Goal: Task Accomplishment & Management: Manage account settings

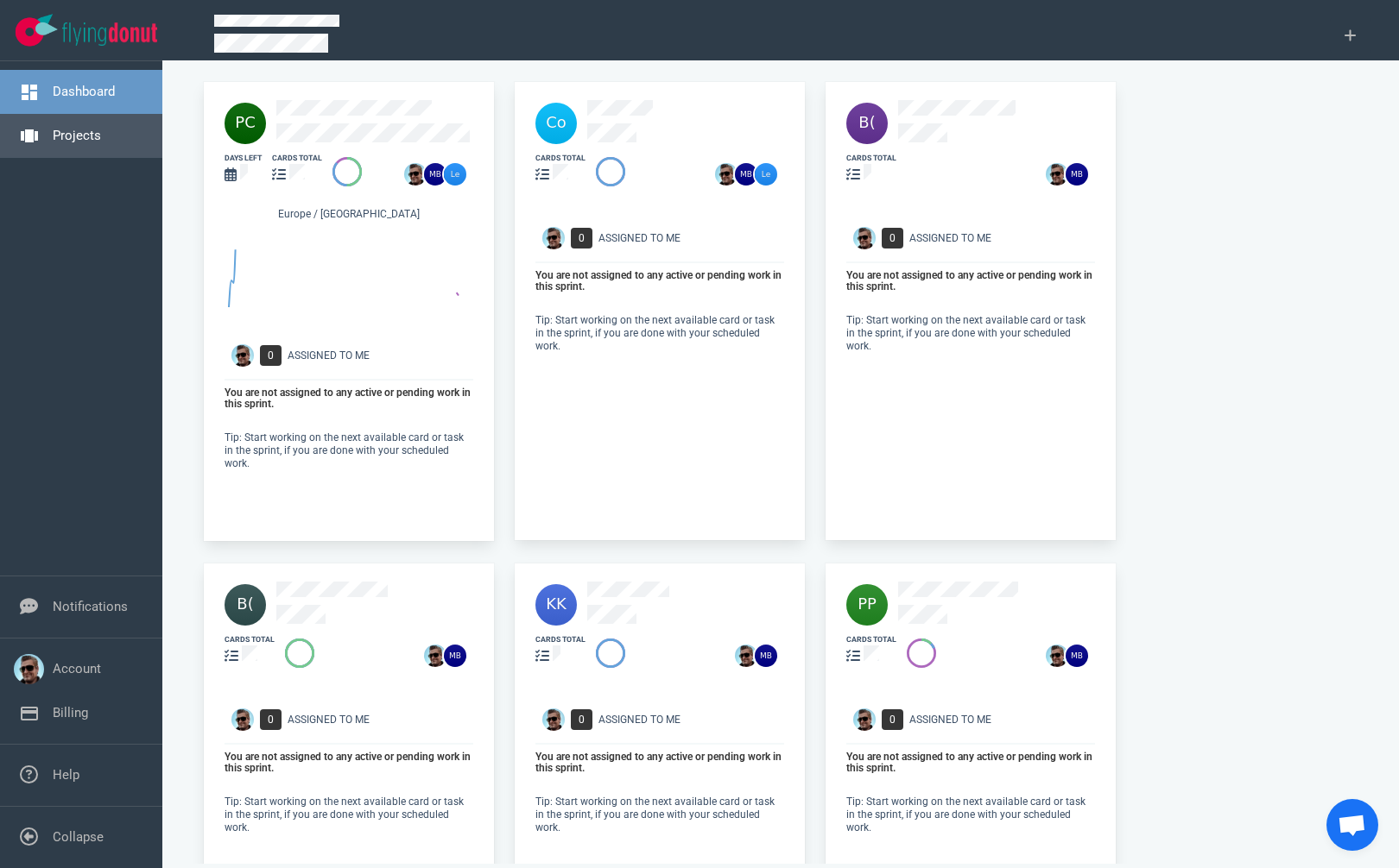
click at [57, 142] on link "Projects" at bounding box center [77, 135] width 48 height 16
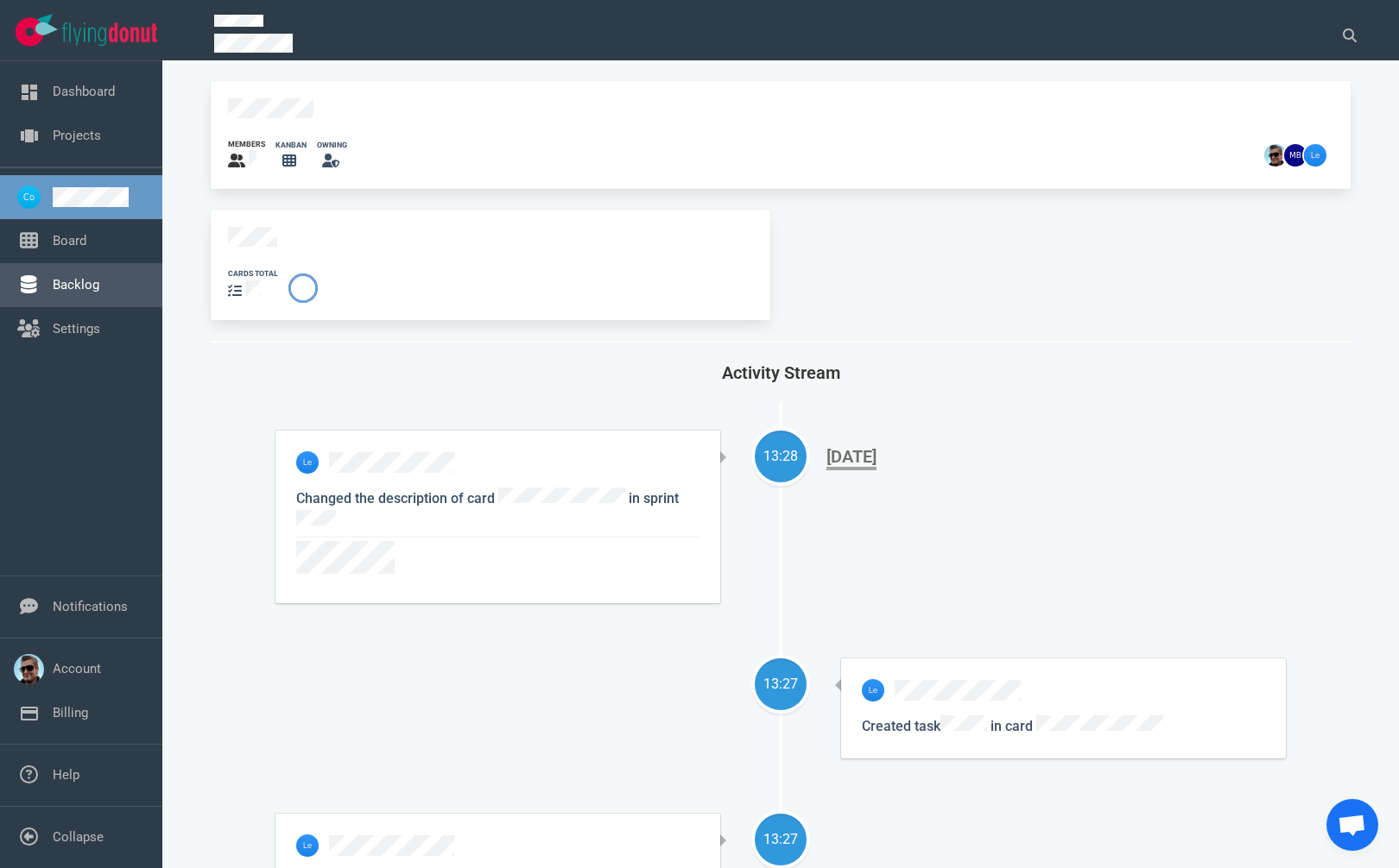
click at [61, 284] on link "Backlog" at bounding box center [76, 284] width 47 height 16
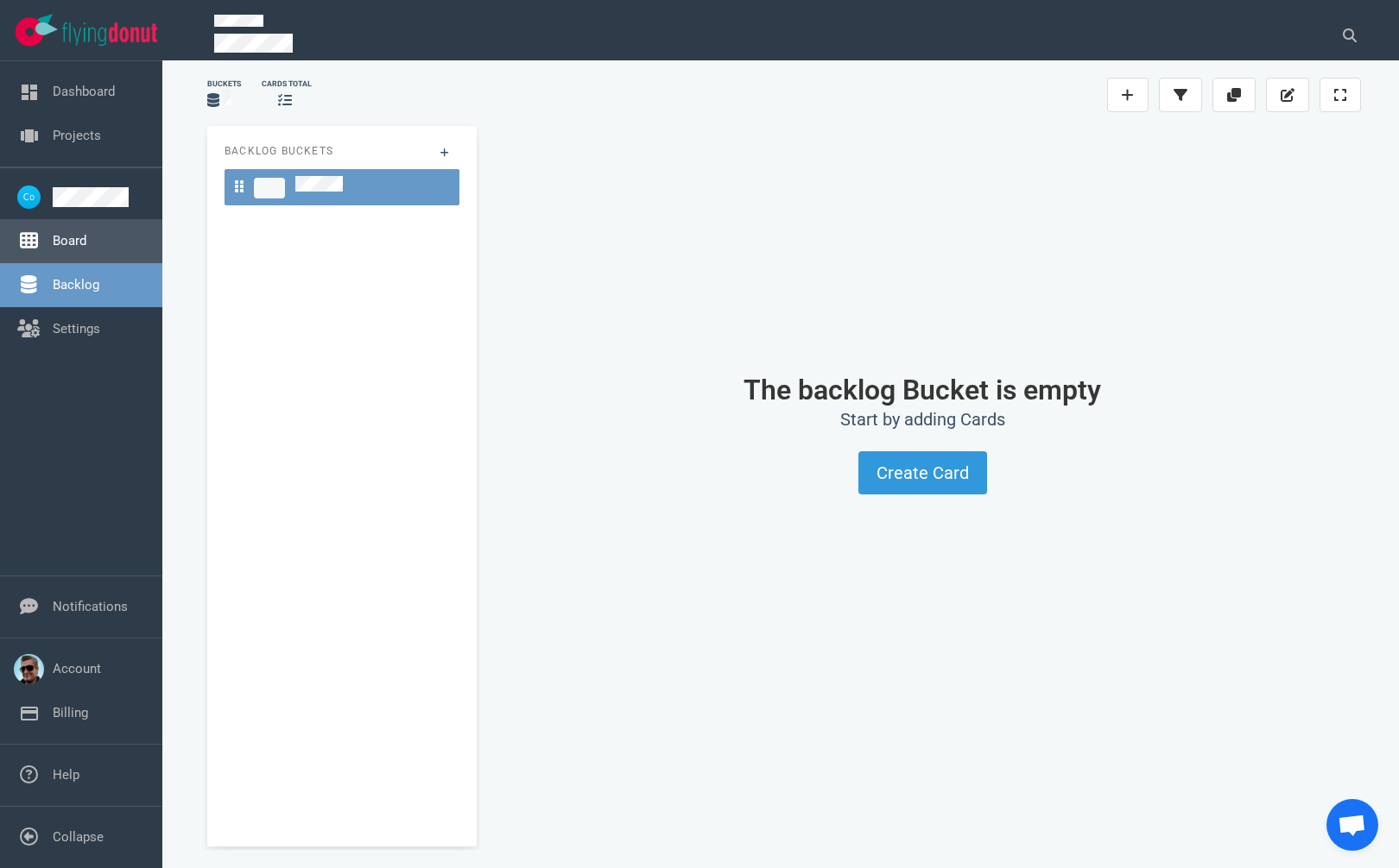
click at [74, 247] on link "Board" at bounding box center [69, 241] width 34 height 16
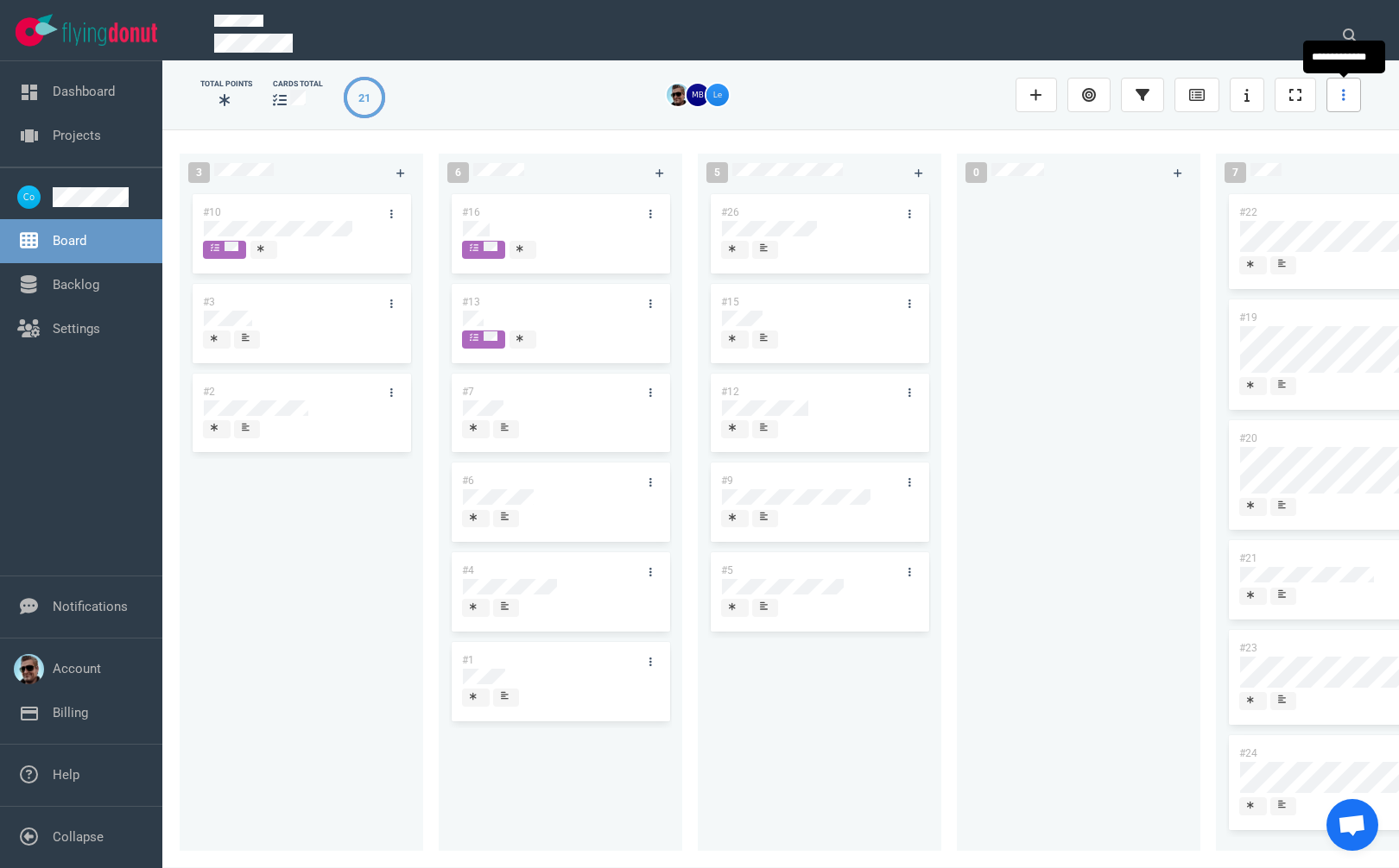
click at [1343, 87] on link at bounding box center [1343, 95] width 35 height 35
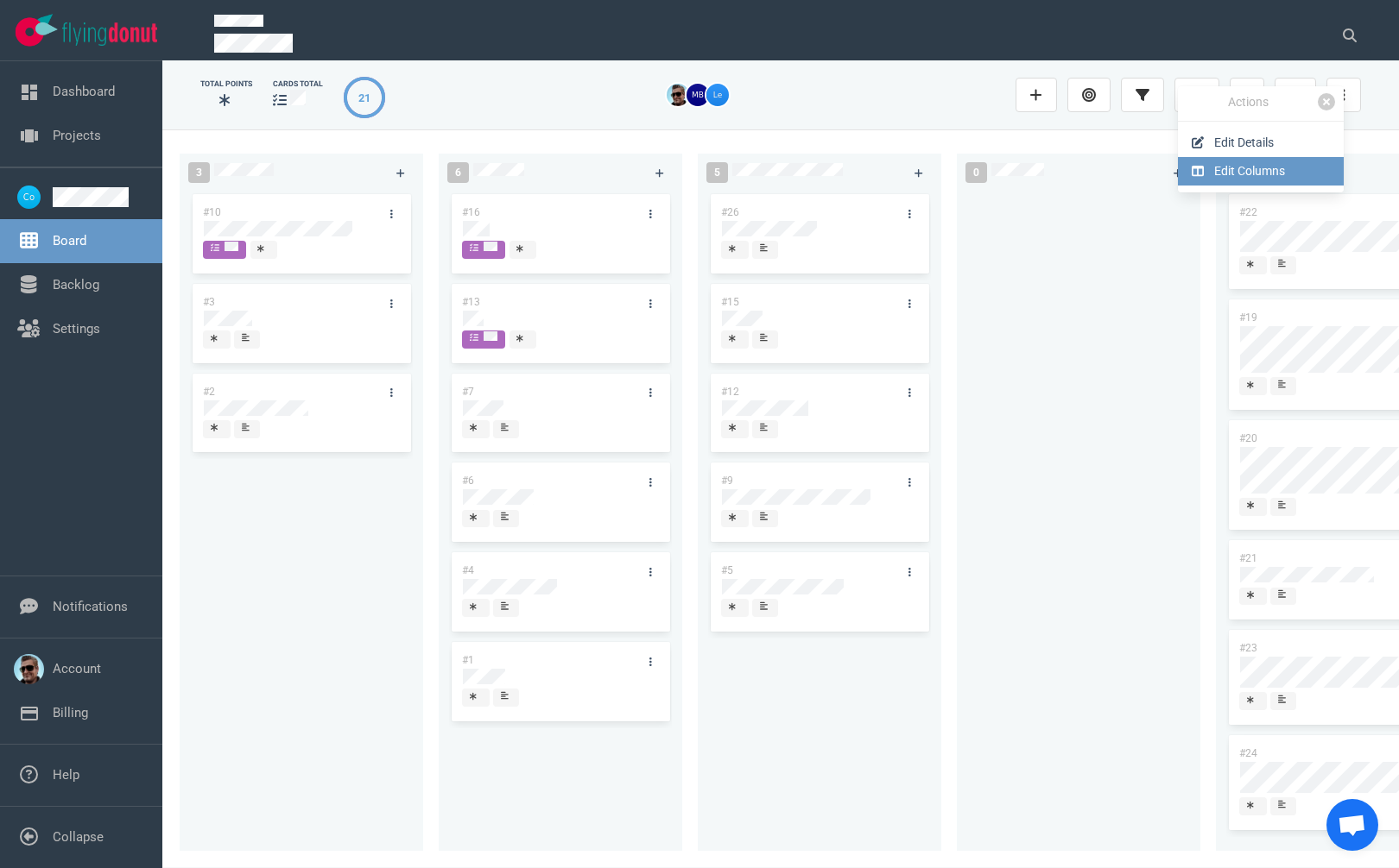
click at [1228, 164] on link "Edit Columns" at bounding box center [1260, 170] width 166 height 28
select select "DOING"
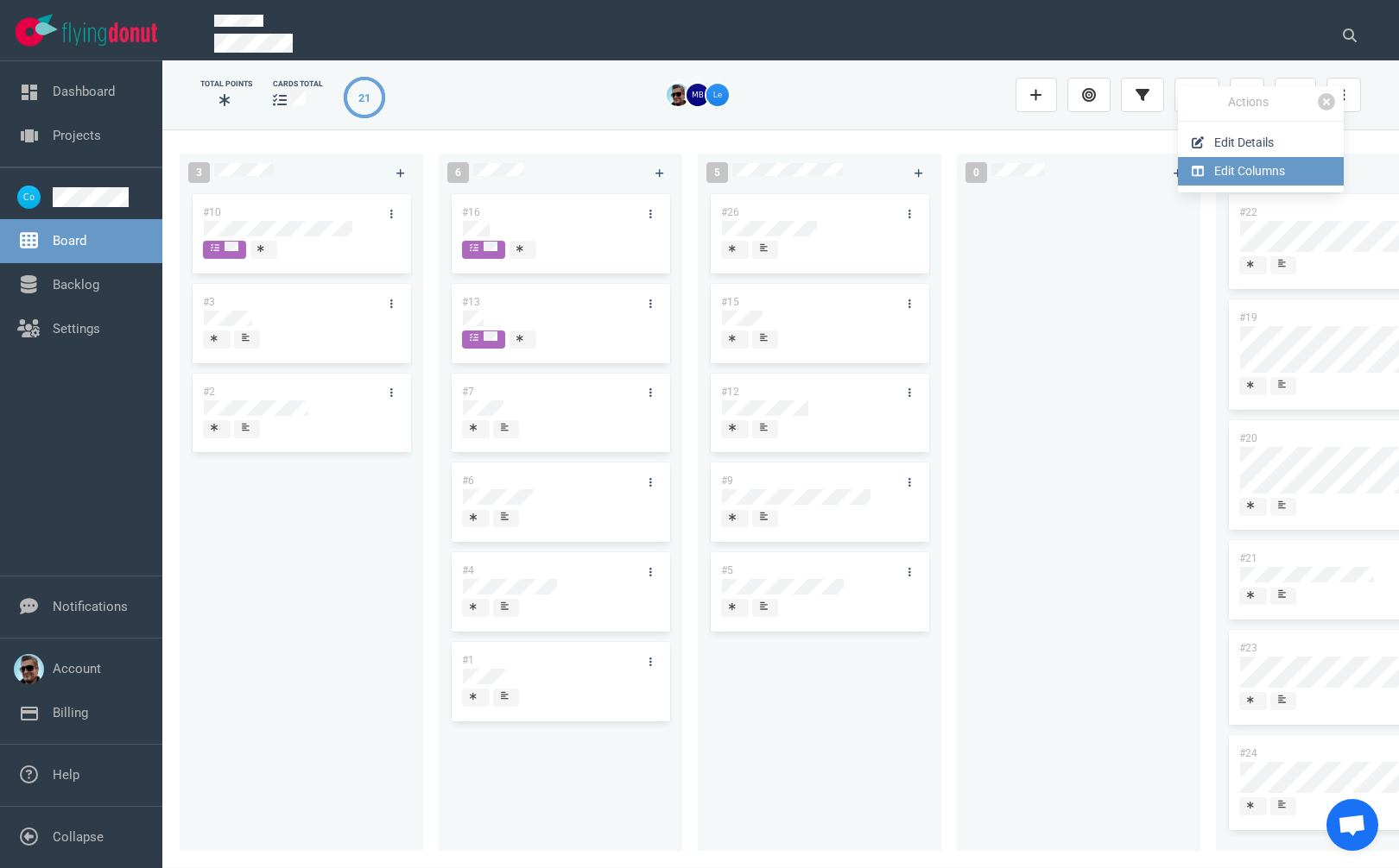
select select "DOING"
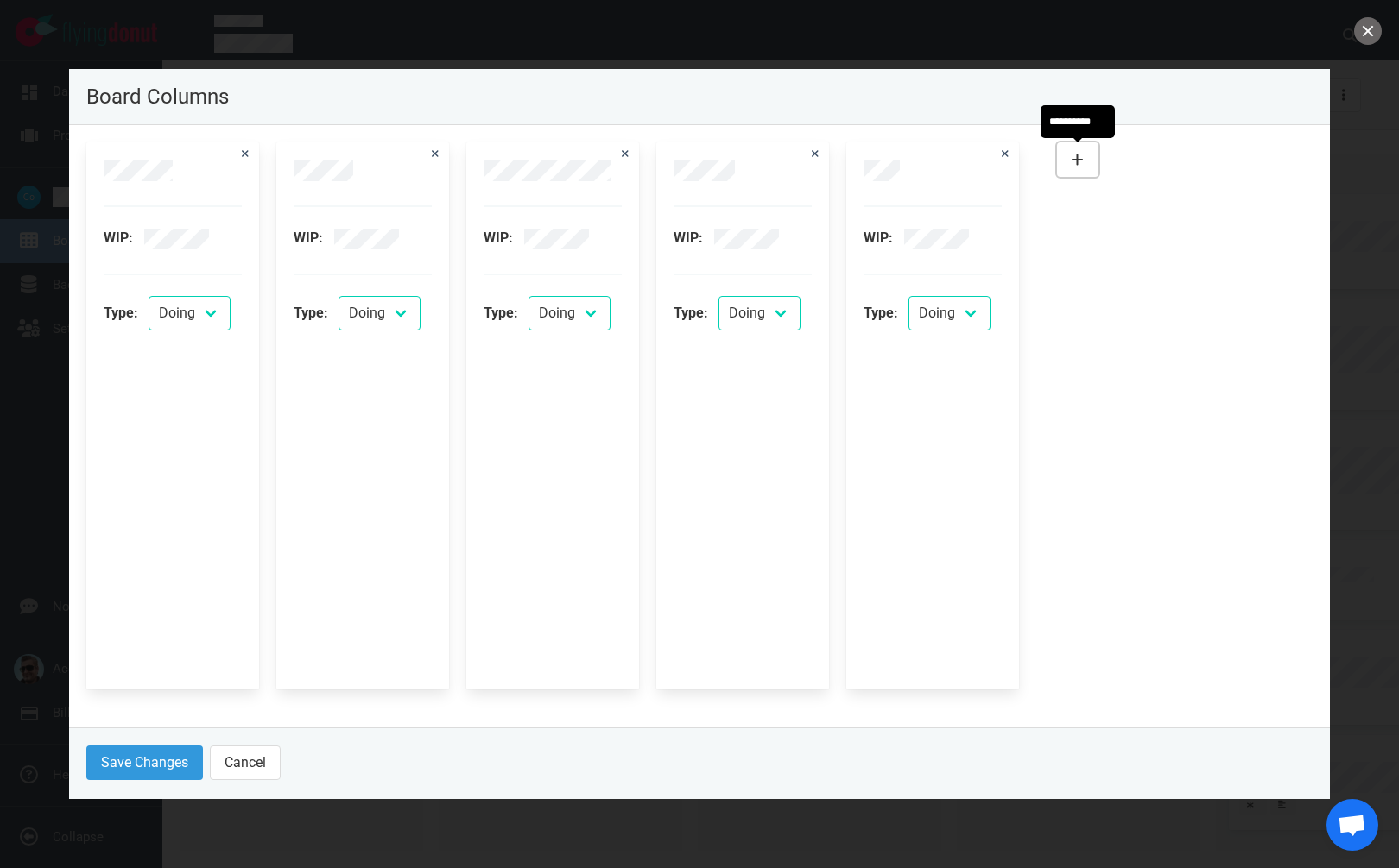
click at [1069, 154] on button at bounding box center [1077, 160] width 41 height 35
select select "DOING"
click at [1302, 232] on div "WIP: Type: To Do Doing Done WIP: Type: To Do Doing Done WIP: Type: To Do Doing …" at bounding box center [699, 416] width 1247 height 568
drag, startPoint x: 1124, startPoint y: 145, endPoint x: 754, endPoint y: 147, distance: 370.0
click at [754, 147] on div "WIP: Type: To Do Doing Done WIP: Type: To Do Doing Done WIP: Type: To Do Doing …" at bounding box center [657, 416] width 1140 height 547
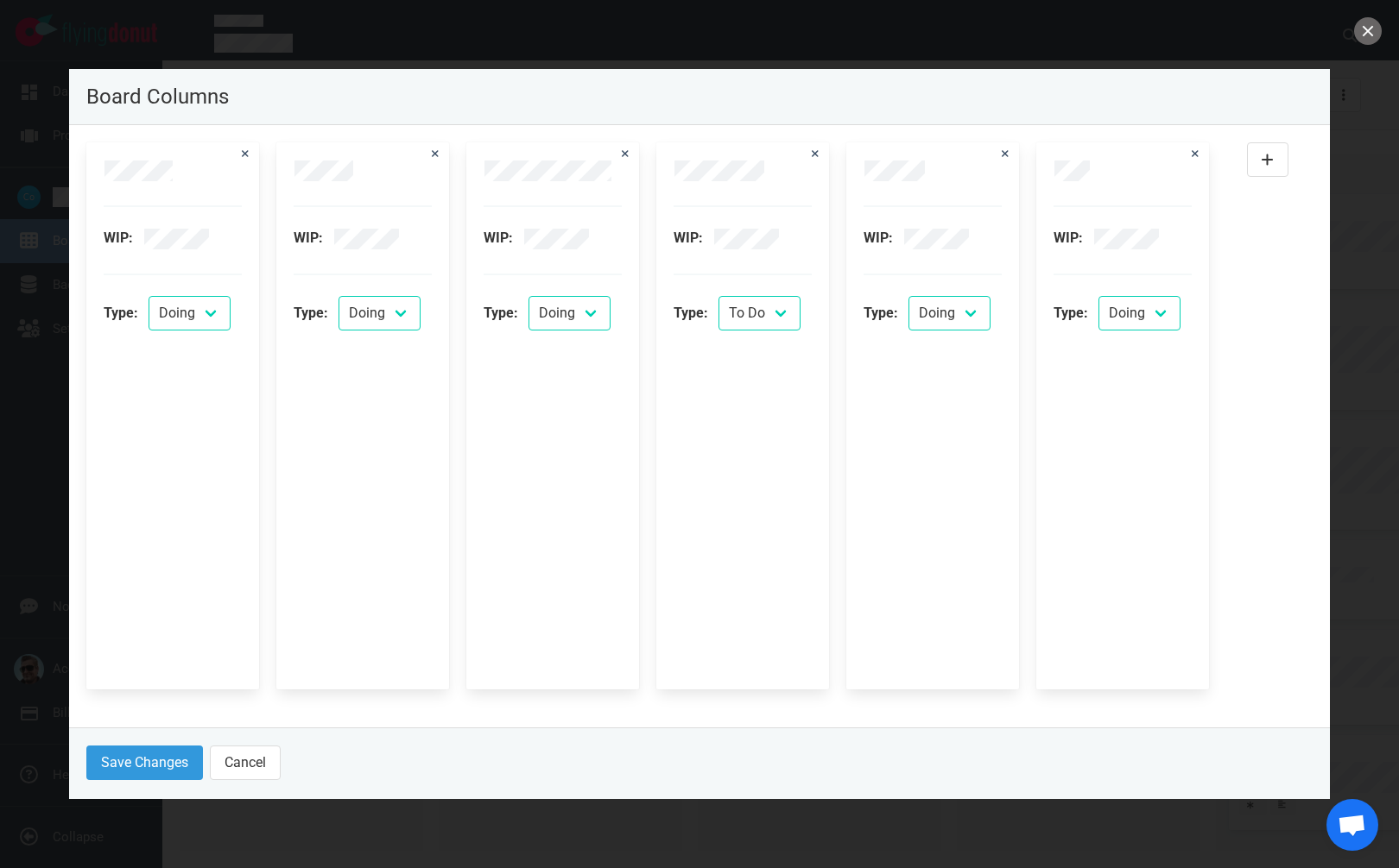
select select "DOING"
click at [141, 755] on button "Save Changes" at bounding box center [145, 763] width 117 height 35
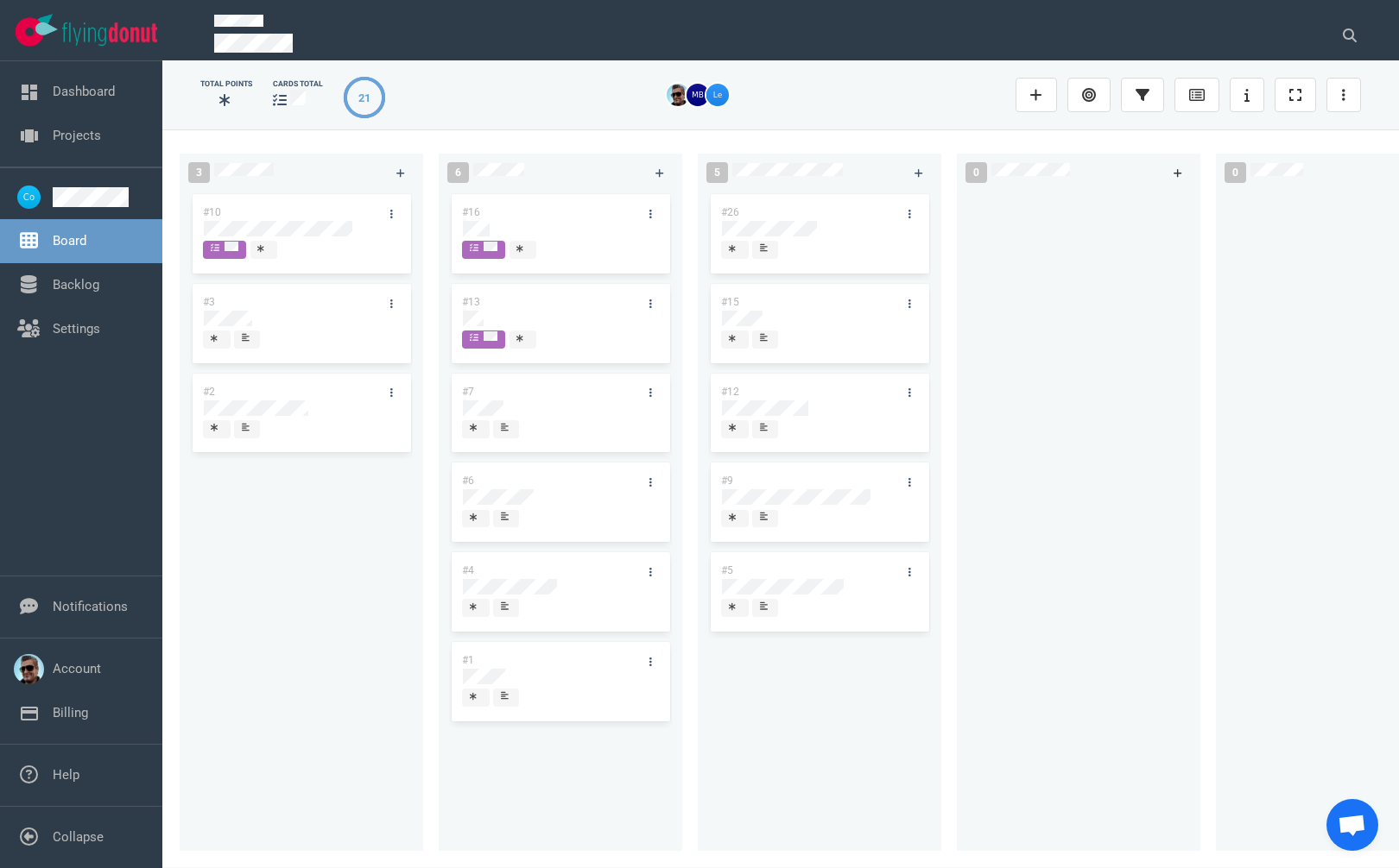
click at [1172, 172] on link at bounding box center [1177, 173] width 27 height 22
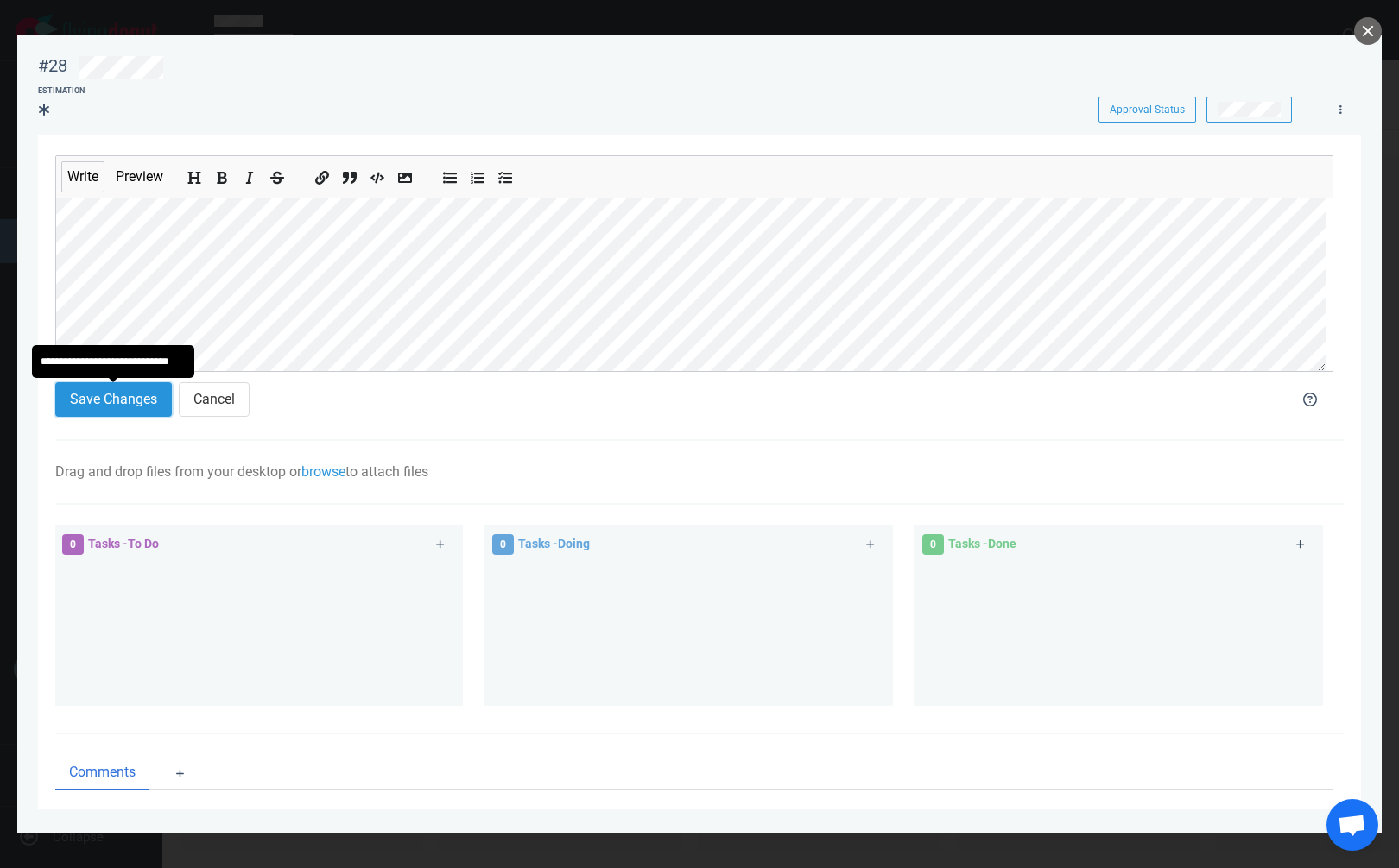
click at [130, 395] on button "Save Changes" at bounding box center [114, 399] width 117 height 35
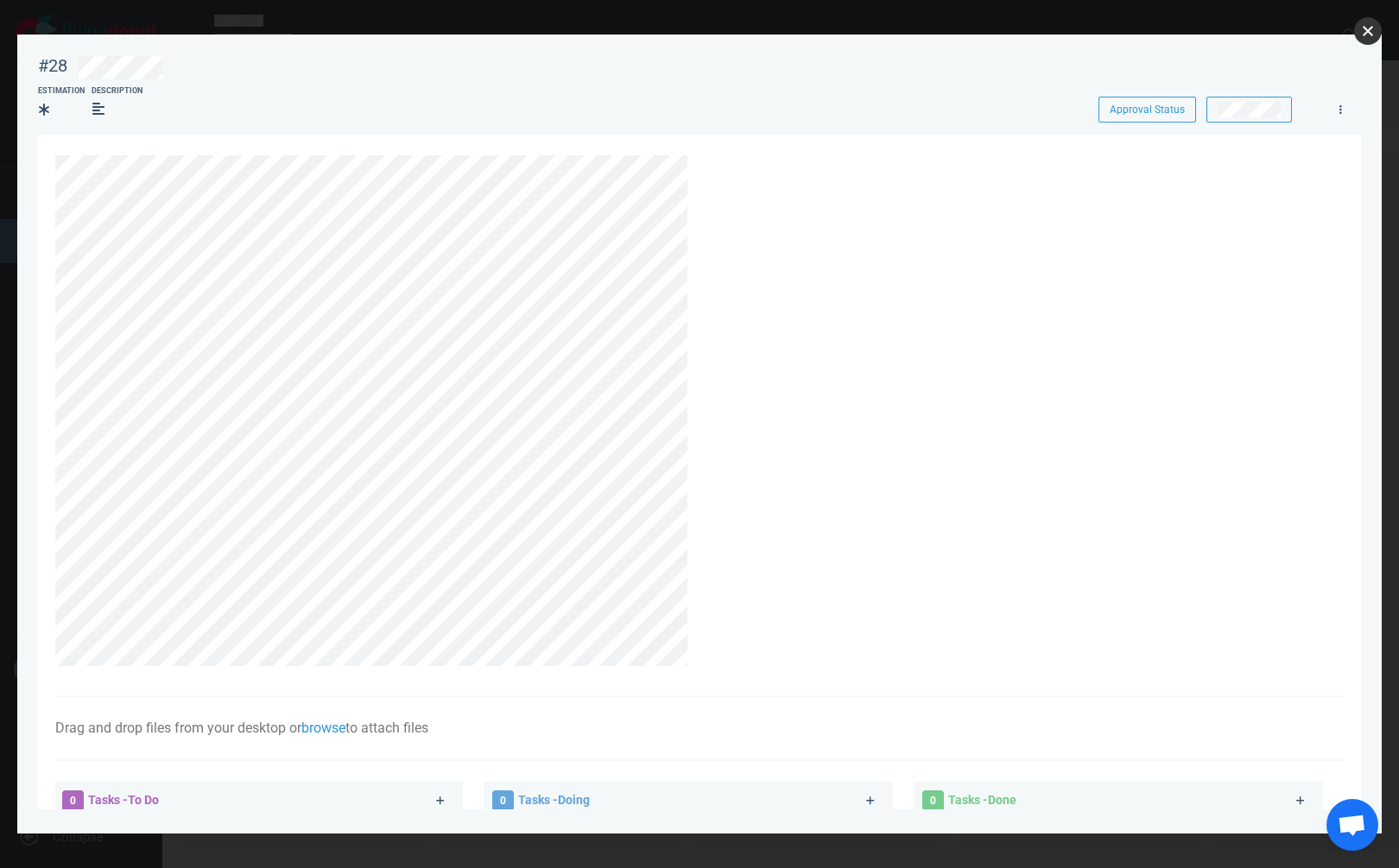
click at [1375, 28] on button "close" at bounding box center [1368, 31] width 27 height 27
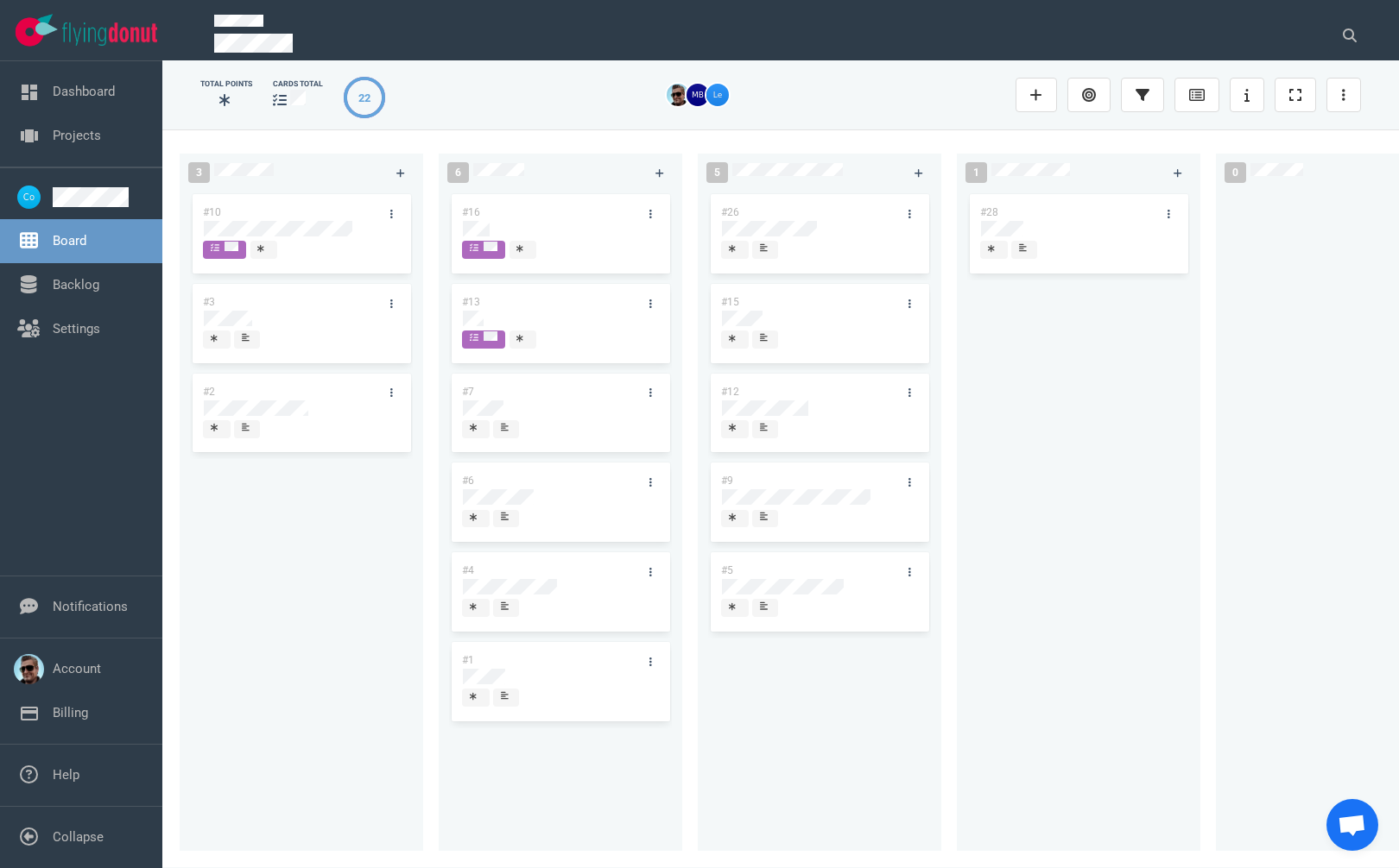
click at [1315, 356] on div at bounding box center [1337, 511] width 223 height 641
click at [1178, 175] on icon at bounding box center [1178, 173] width 9 height 10
drag, startPoint x: 1027, startPoint y: 411, endPoint x: 1041, endPoint y: 316, distance: 96.0
click at [1027, 410] on div "#28" at bounding box center [1078, 514] width 223 height 641
click at [996, 220] on div at bounding box center [1079, 230] width 197 height 21
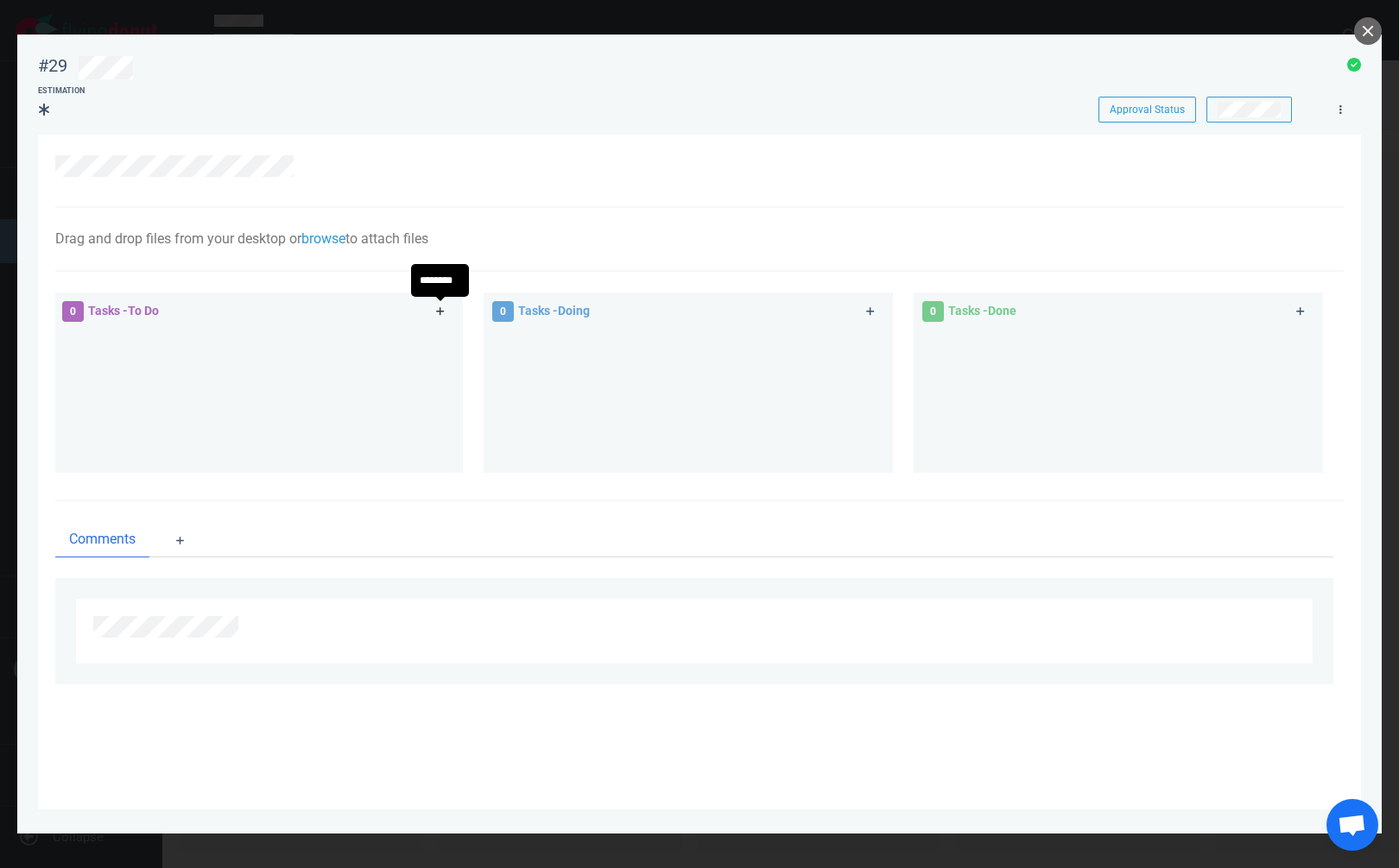
click at [443, 308] on icon at bounding box center [440, 311] width 9 height 10
click at [274, 405] on div at bounding box center [258, 398] width 389 height 129
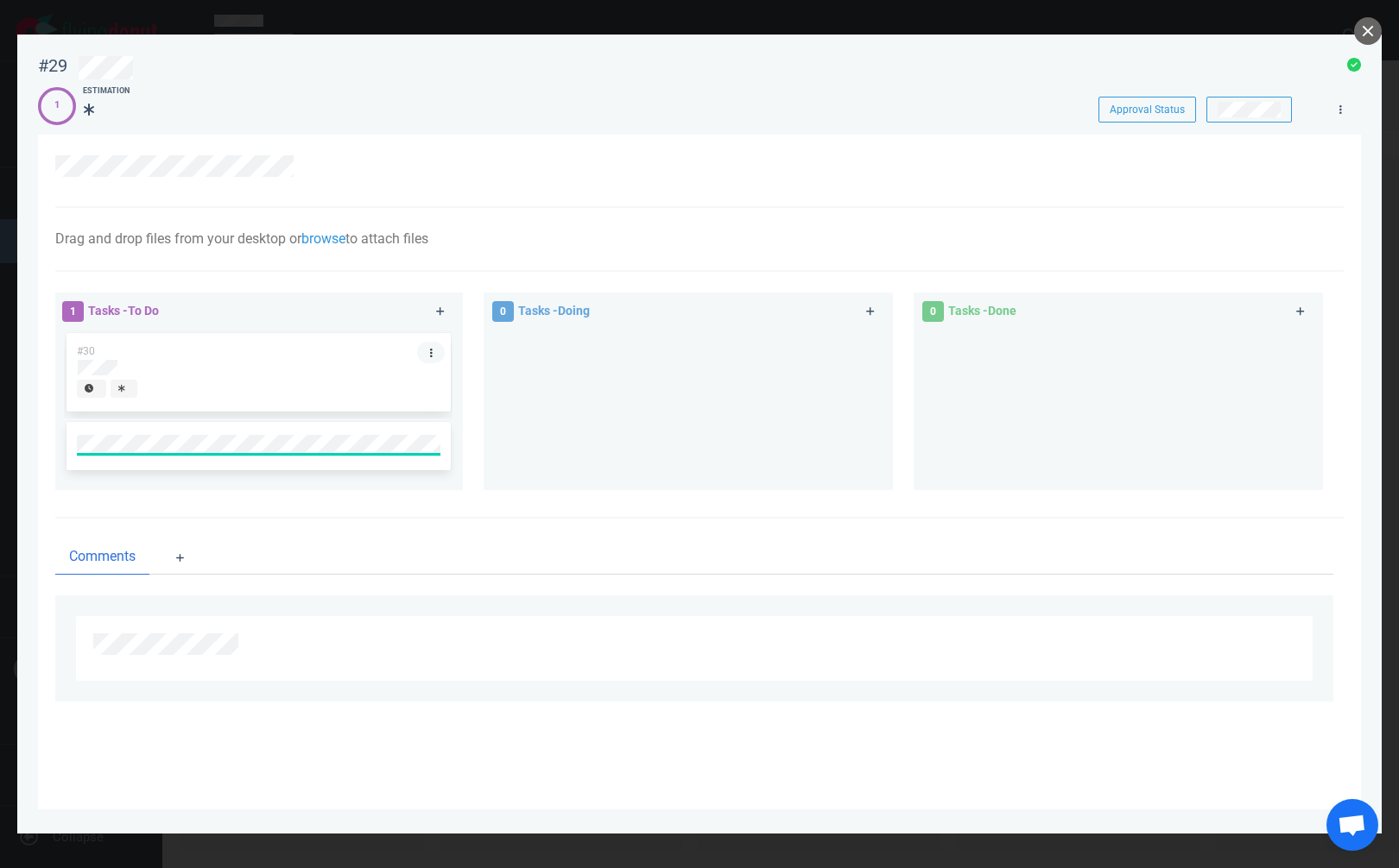
click at [430, 352] on icon at bounding box center [431, 353] width 3 height 8
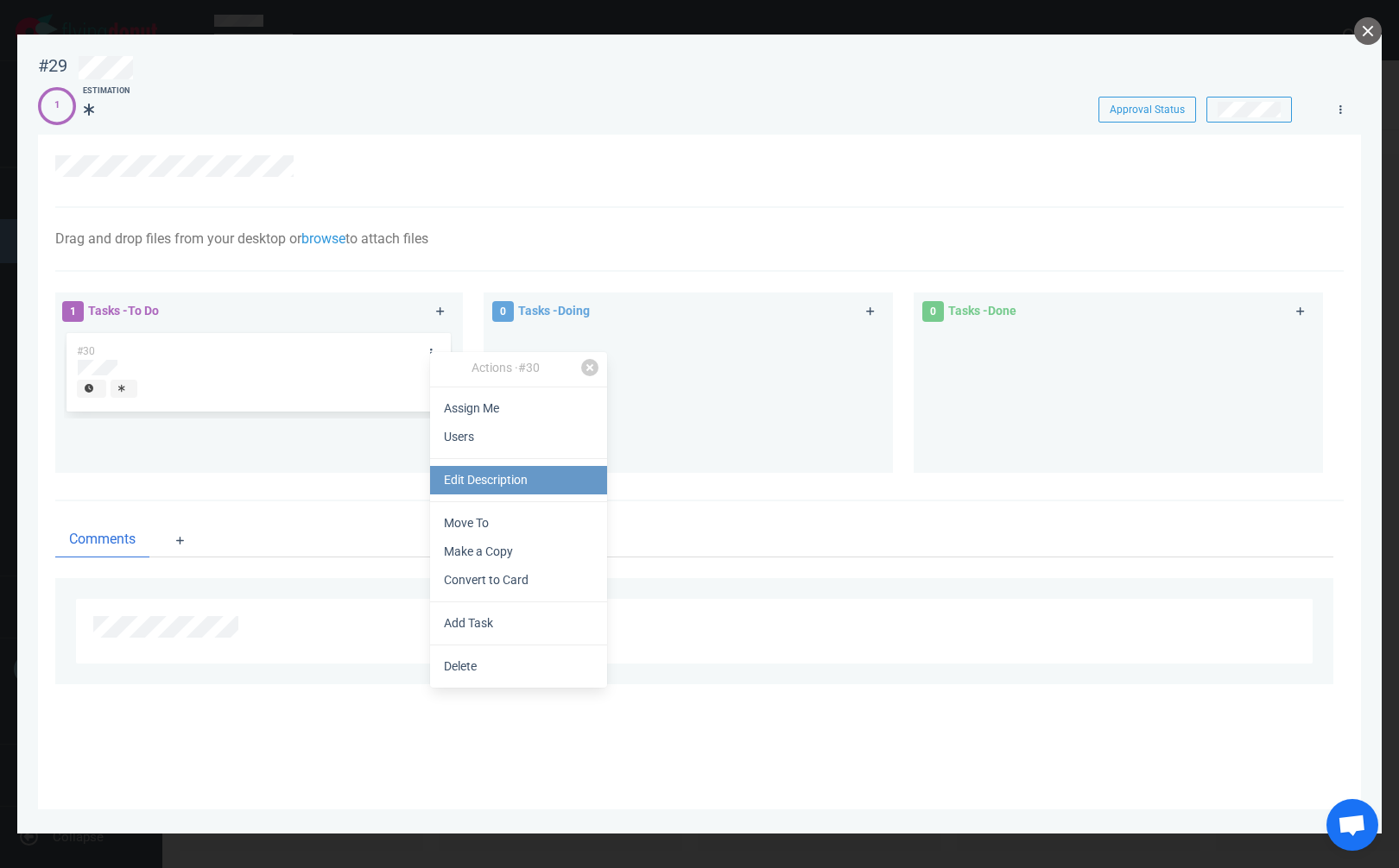
click at [457, 474] on link "Edit Description" at bounding box center [519, 480] width 177 height 28
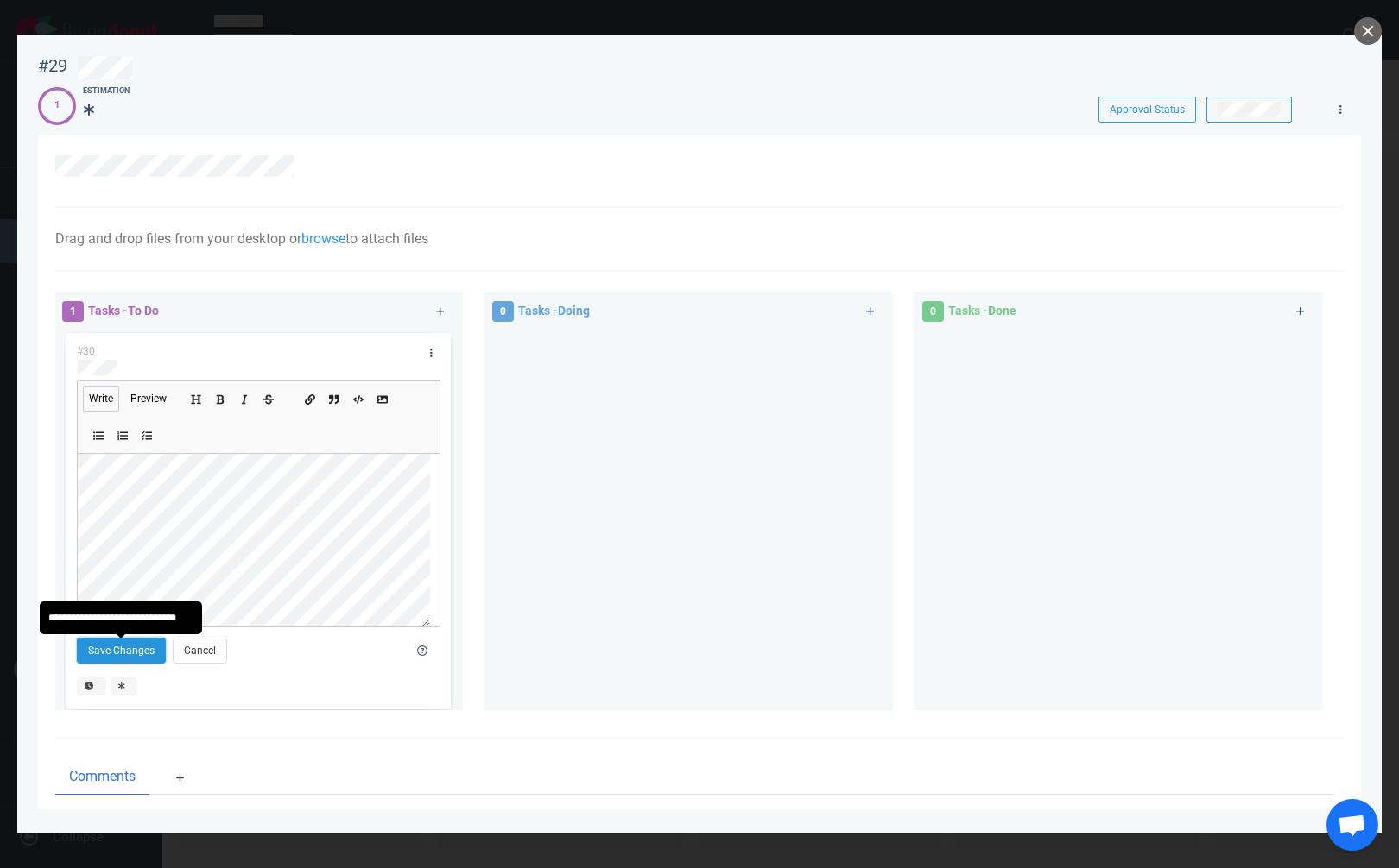
click at [104, 649] on button "Save Changes" at bounding box center [121, 651] width 89 height 26
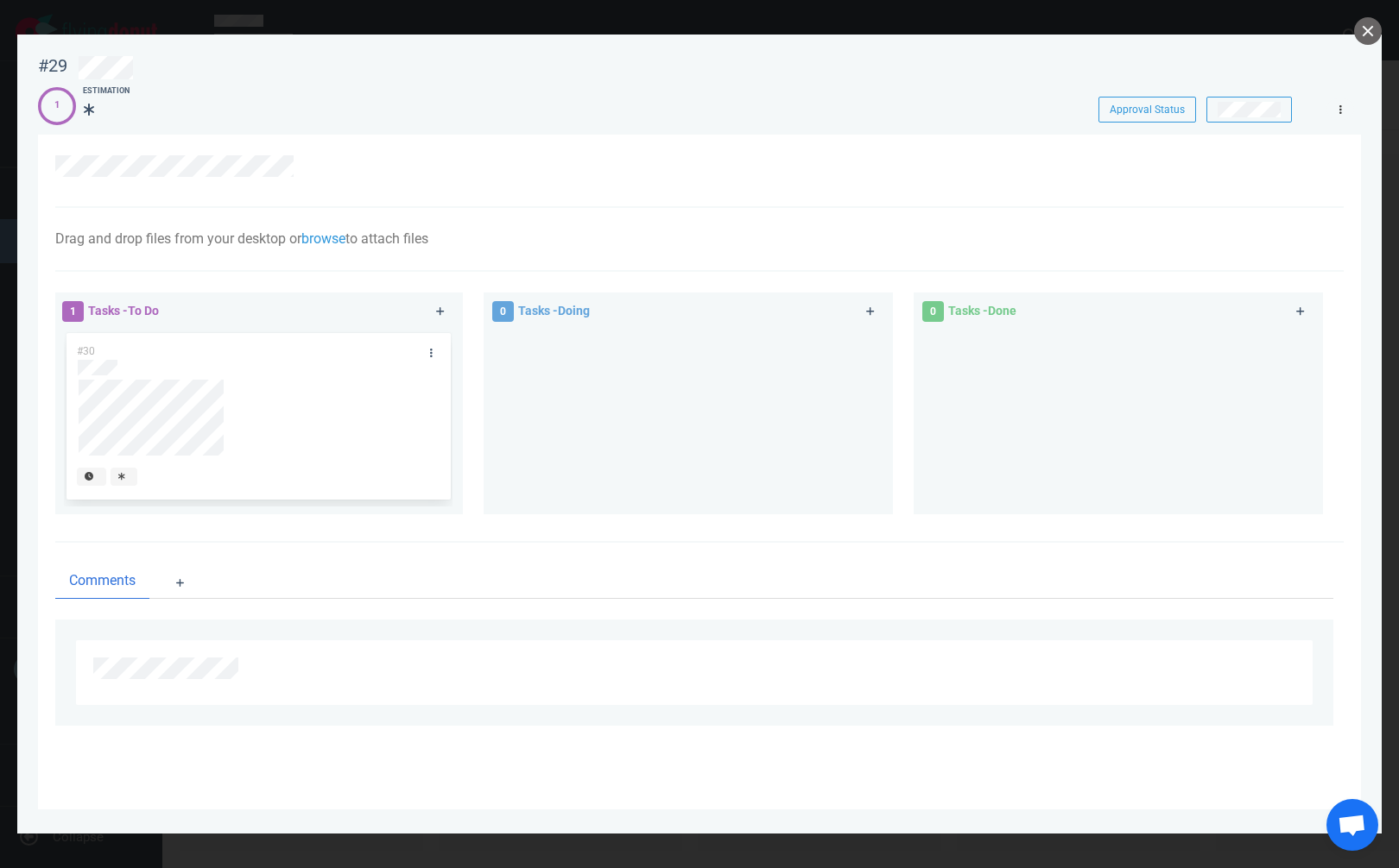
click at [1343, 110] on link at bounding box center [1340, 109] width 27 height 22
click at [872, 243] on div "Drag and drop files from your desktop or browse to attach files Attach Files Co…" at bounding box center [694, 239] width 1278 height 21
click at [104, 314] on span "Tasks - To Do" at bounding box center [124, 310] width 71 height 14
click at [60, 309] on div "1 Tasks - To Do" at bounding box center [239, 312] width 375 height 42
click at [68, 305] on span "1" at bounding box center [73, 311] width 22 height 21
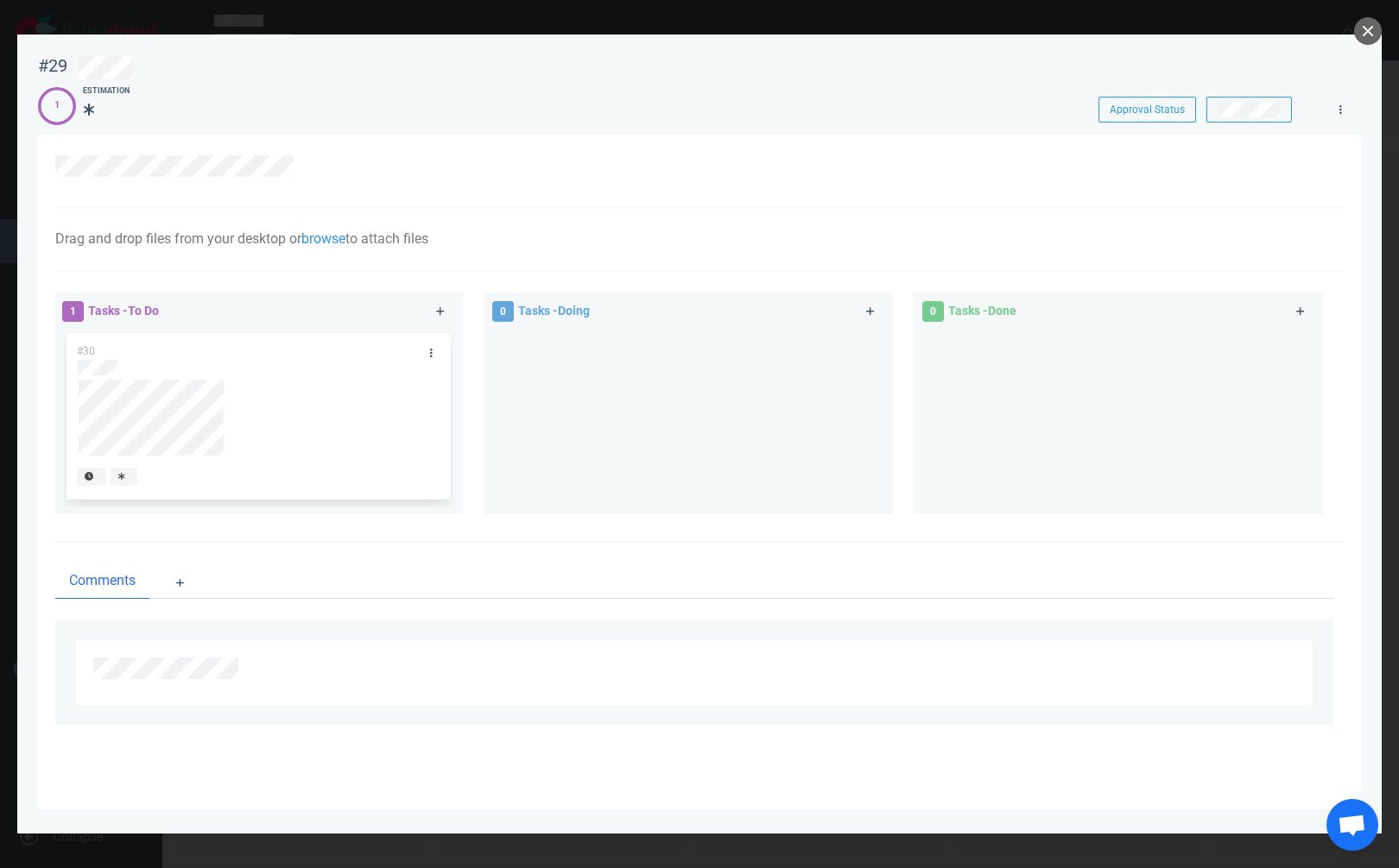
click at [68, 305] on span "1" at bounding box center [73, 311] width 22 height 21
click at [1342, 111] on link at bounding box center [1340, 109] width 27 height 22
click at [129, 312] on span "Tasks - To Do" at bounding box center [124, 310] width 71 height 14
click at [1363, 27] on button "close" at bounding box center [1368, 31] width 27 height 27
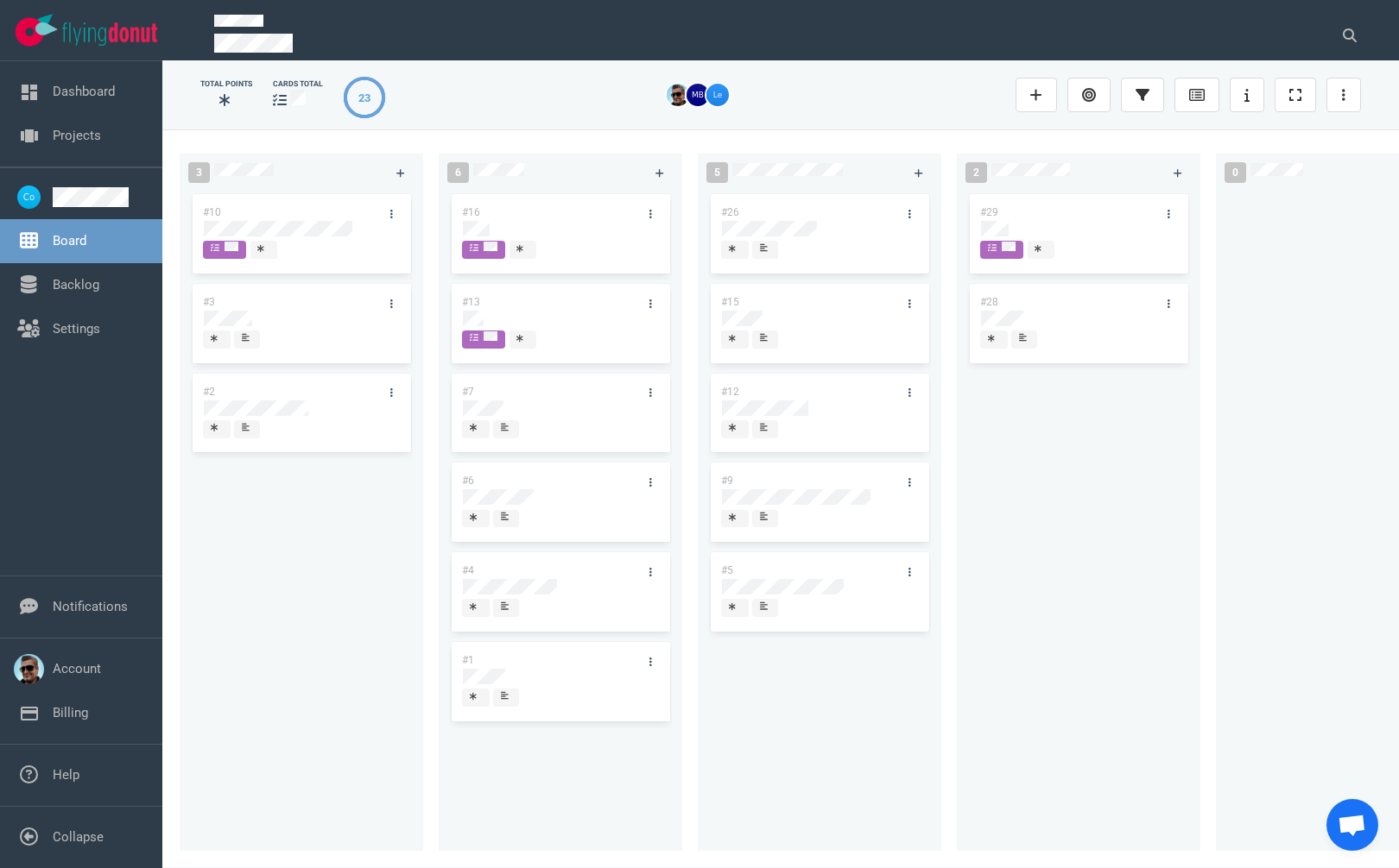
drag, startPoint x: 1007, startPoint y: 122, endPoint x: 913, endPoint y: 142, distance: 96.1
click at [1000, 121] on div "Total Points cards total 23 3 #10 #3 #2 6 #16 #13 #7 #6 #4 #1 5 #26 #15 #12 #9 …" at bounding box center [781, 460] width 1140 height 787
click at [1022, 413] on div "#29 #28" at bounding box center [1078, 511] width 223 height 641
click at [78, 128] on link "Projects" at bounding box center [77, 135] width 48 height 16
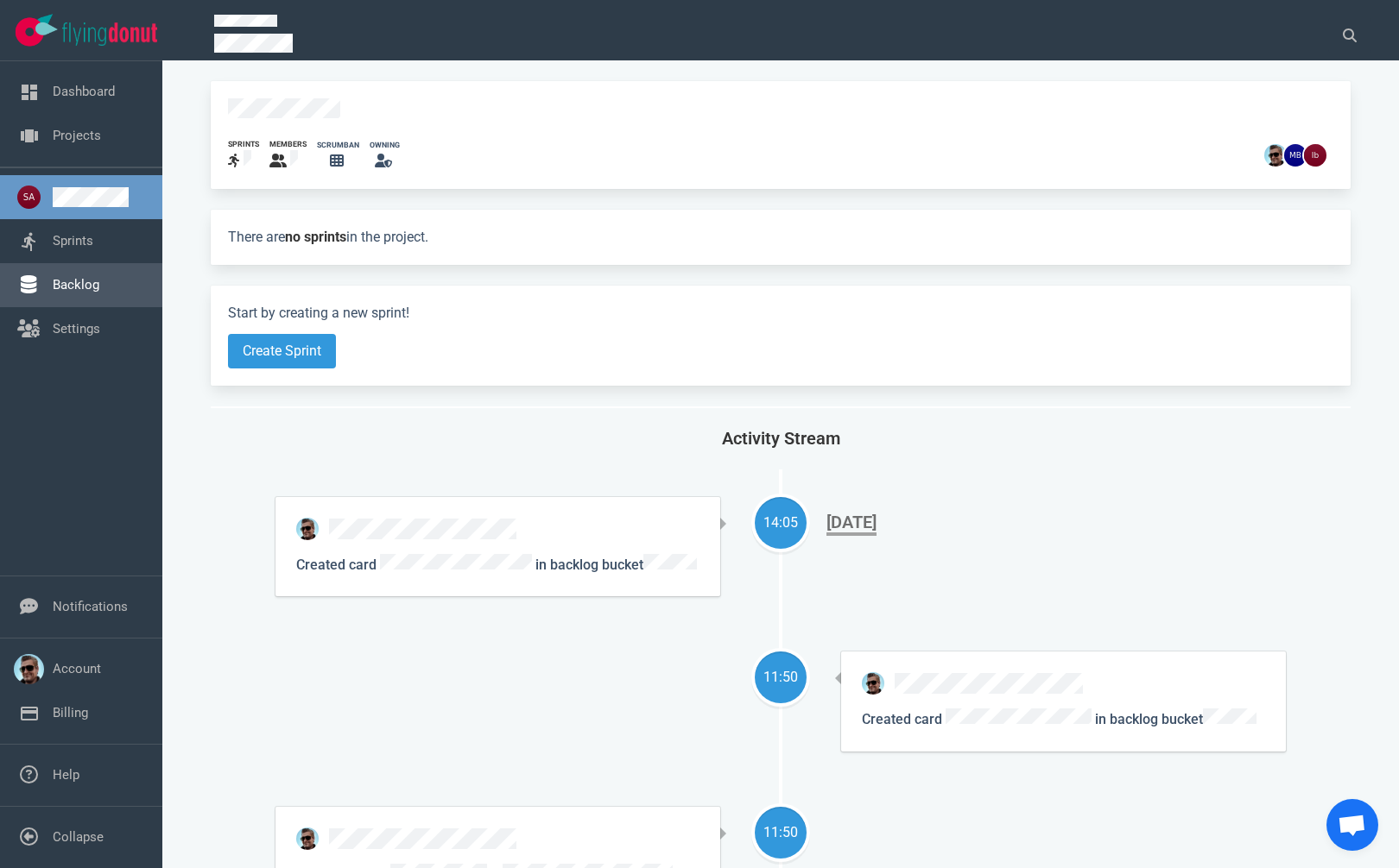
click at [87, 285] on link "Backlog" at bounding box center [76, 284] width 47 height 16
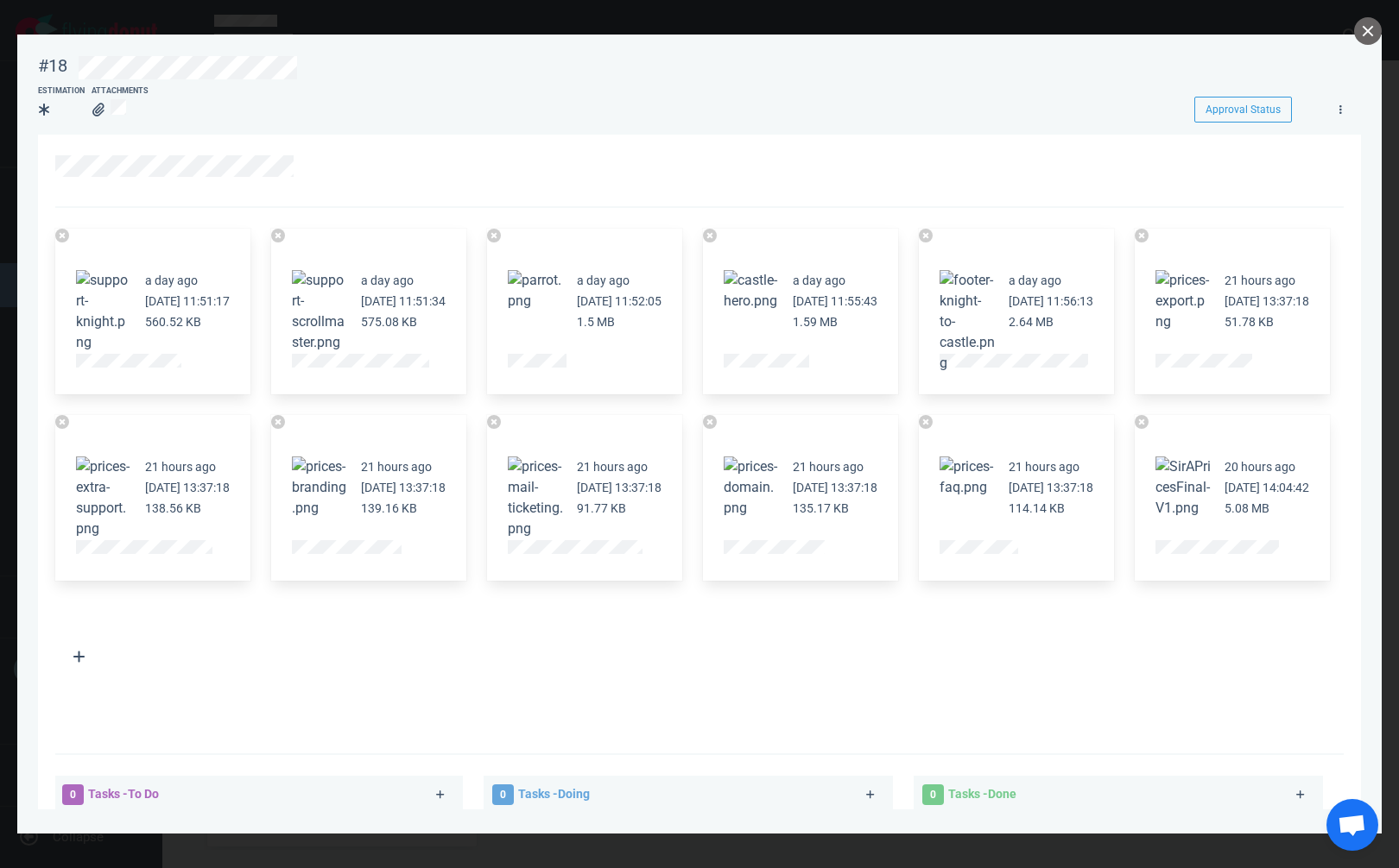
click at [1155, 519] on button "Zoom image" at bounding box center [1183, 488] width 56 height 62
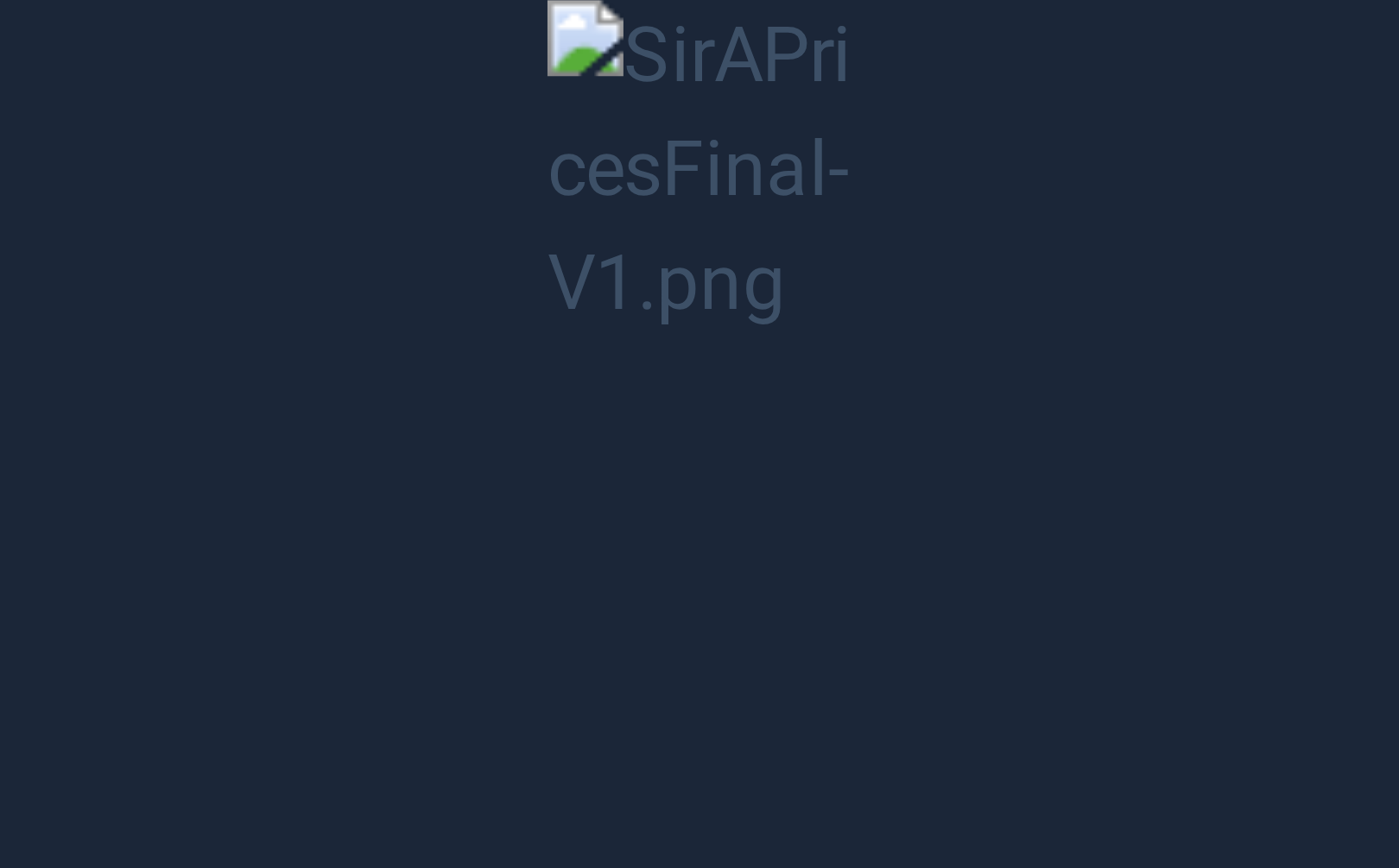
click at [612, 407] on button "Unzoom image" at bounding box center [700, 434] width 1399 height 868
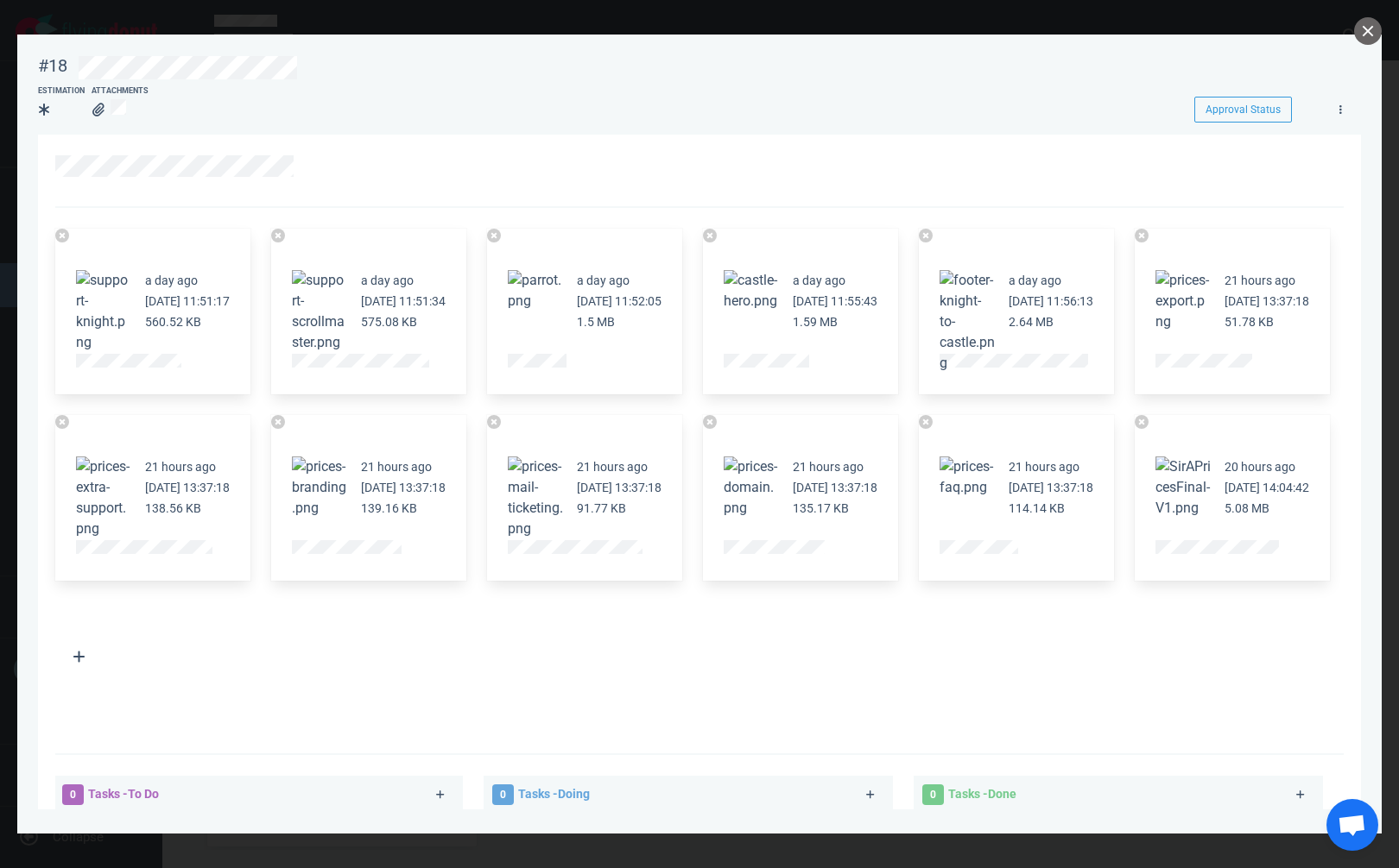
click at [1155, 519] on button "Zoom image" at bounding box center [1183, 488] width 56 height 62
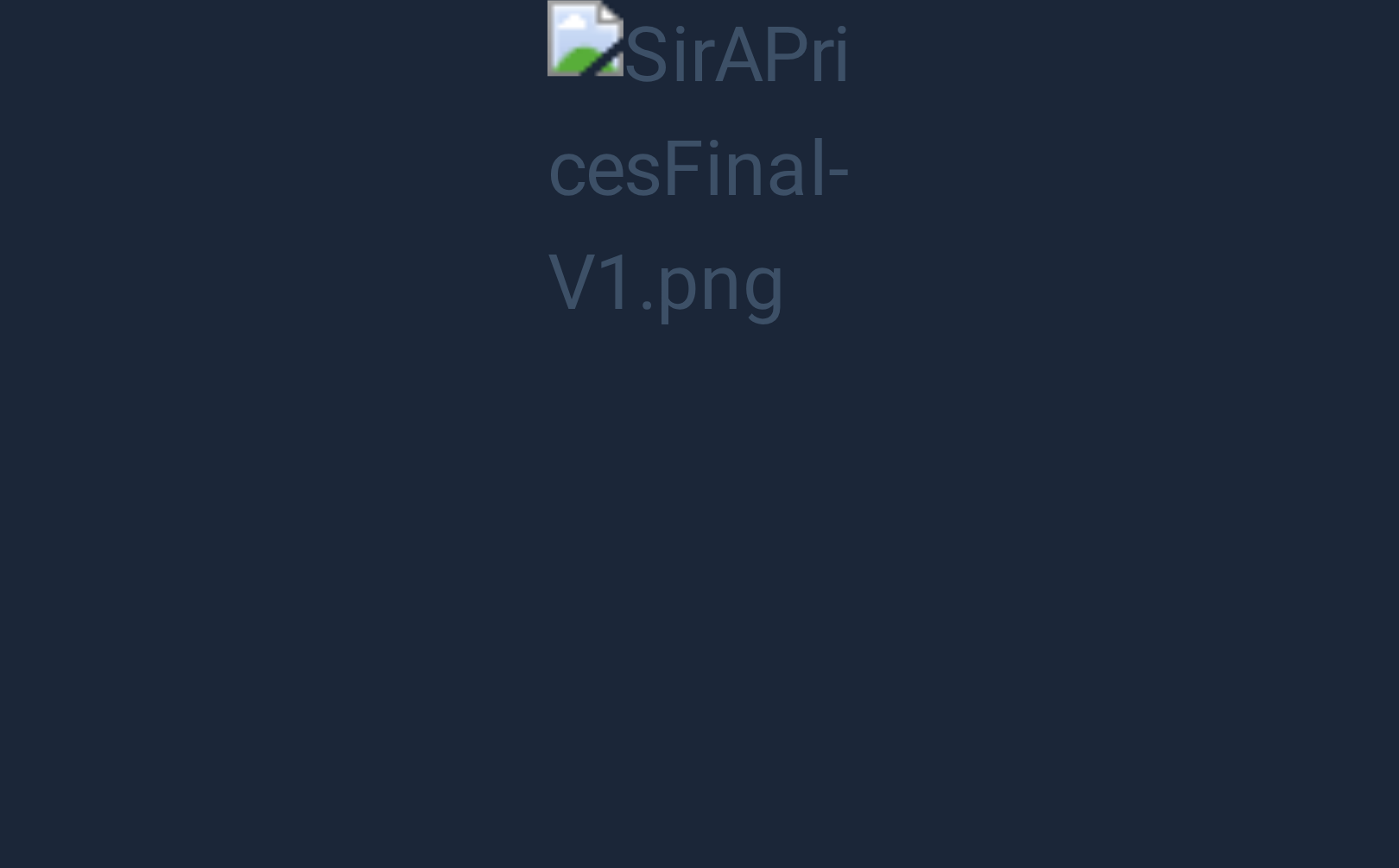
click at [619, 473] on button "Unzoom image" at bounding box center [700, 434] width 1399 height 868
